Goal: Information Seeking & Learning: Learn about a topic

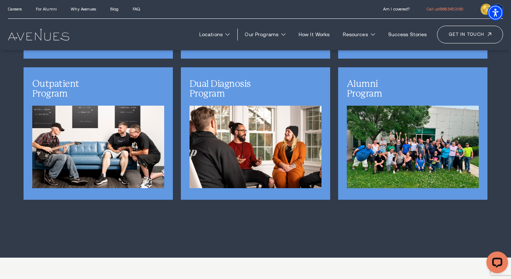
scroll to position [1798, 0]
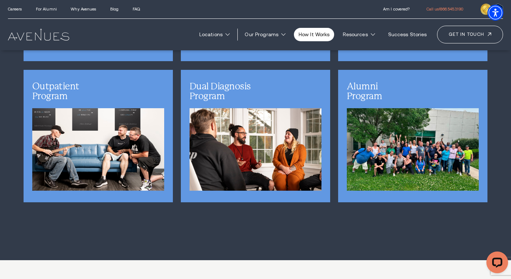
click at [321, 38] on link "How It Works" at bounding box center [314, 34] width 40 height 13
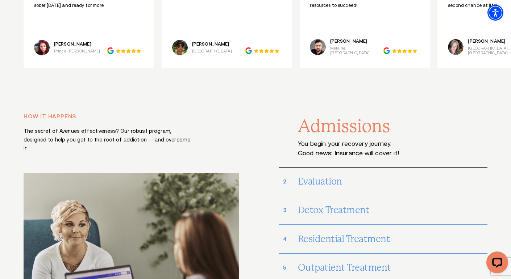
scroll to position [2932, 0]
drag, startPoint x: 28, startPoint y: 73, endPoint x: 78, endPoint y: 69, distance: 49.8
click at [78, 112] on p "How it happens" at bounding box center [108, 116] width 168 height 9
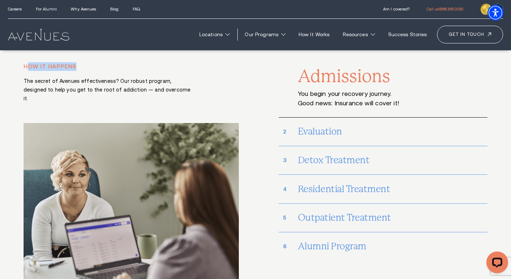
scroll to position [2980, 0]
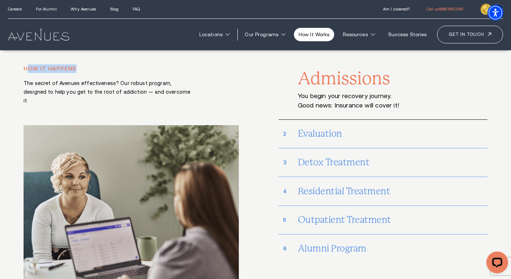
click at [324, 33] on link "How It Works" at bounding box center [314, 34] width 40 height 13
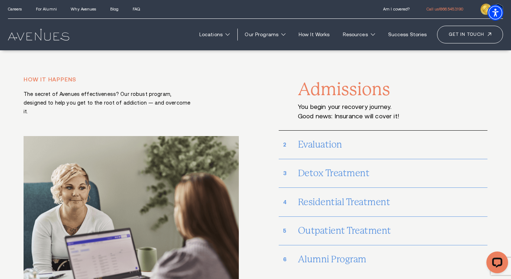
scroll to position [2968, 0]
